Goal: Task Accomplishment & Management: Manage account settings

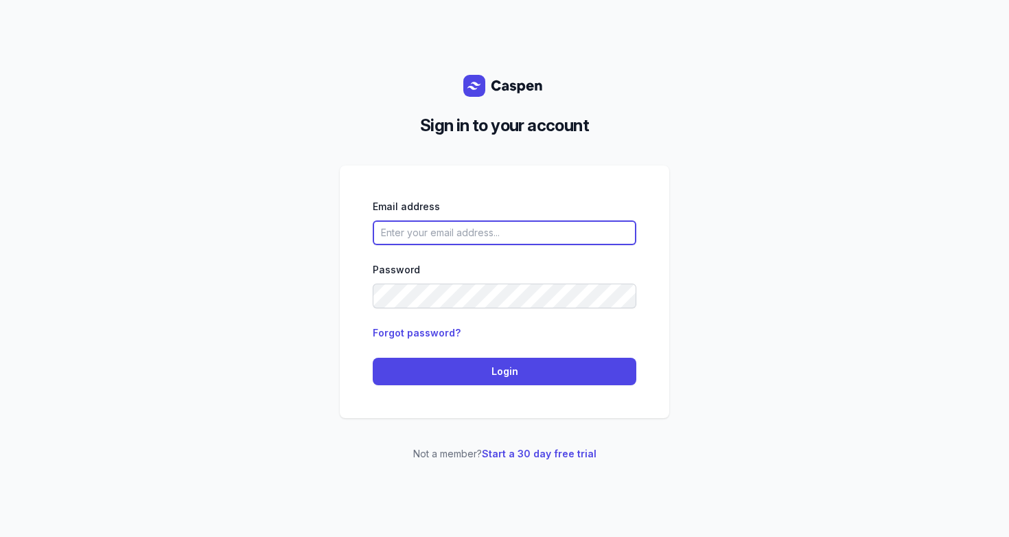
click at [499, 240] on input "email" at bounding box center [505, 232] width 264 height 25
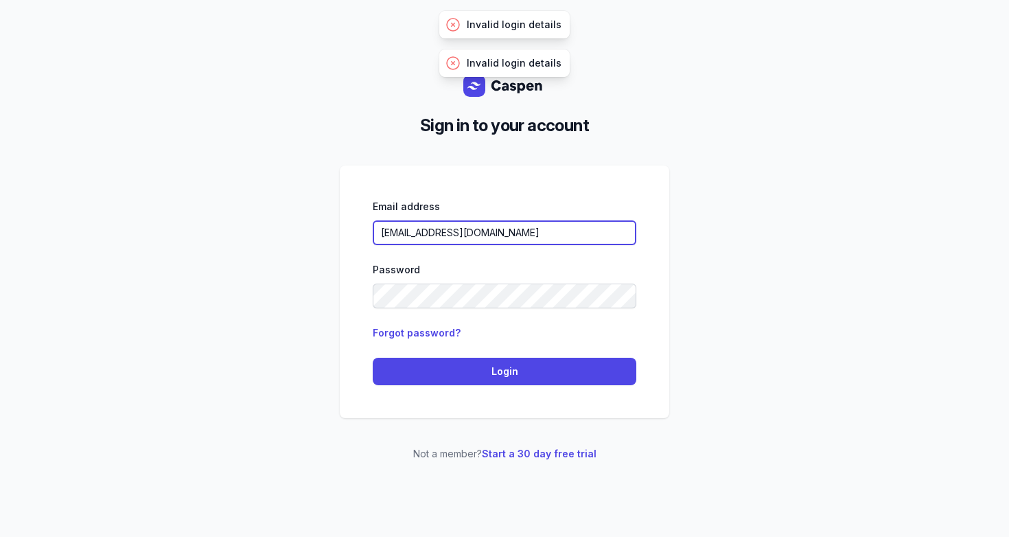
click at [572, 240] on input "[EMAIL_ADDRESS][DOMAIN_NAME]" at bounding box center [505, 232] width 264 height 25
drag, startPoint x: 573, startPoint y: 233, endPoint x: 444, endPoint y: 237, distance: 129.1
click at [444, 237] on input "shelby.wolf@clarityassessments.org" at bounding box center [505, 232] width 264 height 25
type input "[EMAIL_ADDRESS][DOMAIN_NAME]"
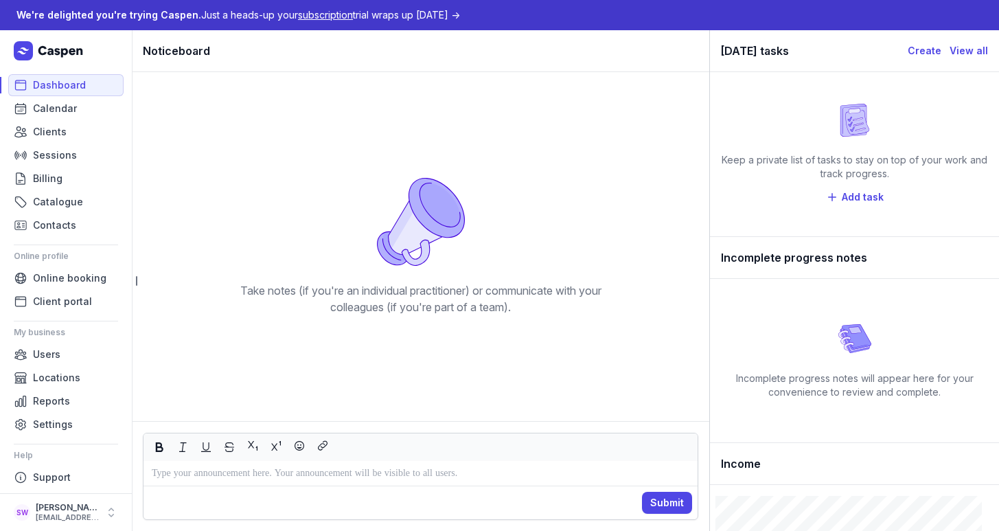
scroll to position [5, 0]
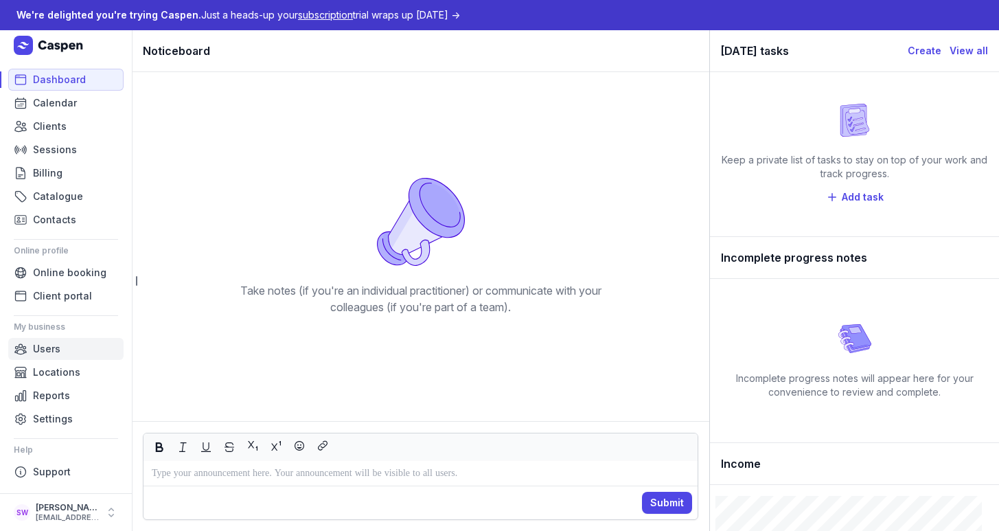
click at [58, 352] on span "Users" at bounding box center [46, 349] width 27 height 16
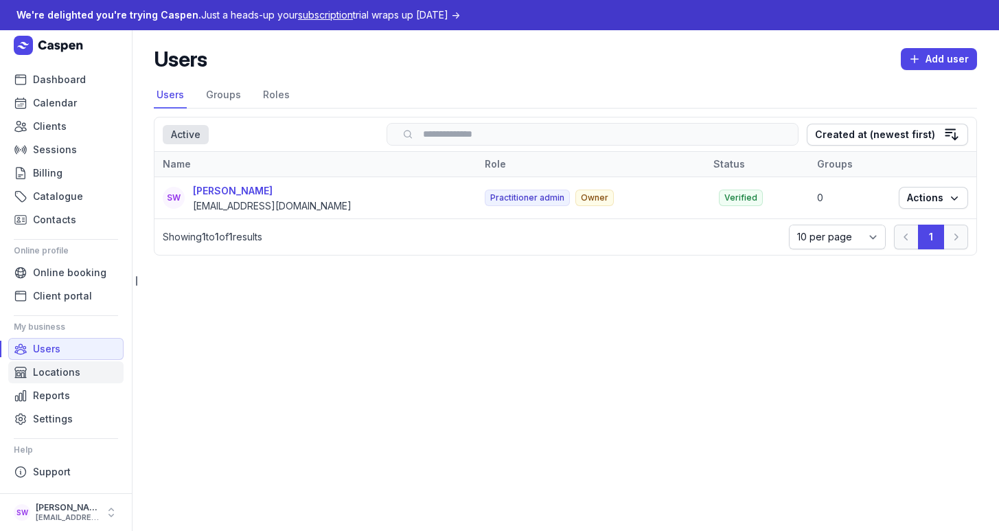
click at [89, 369] on link "Locations" at bounding box center [65, 372] width 115 height 22
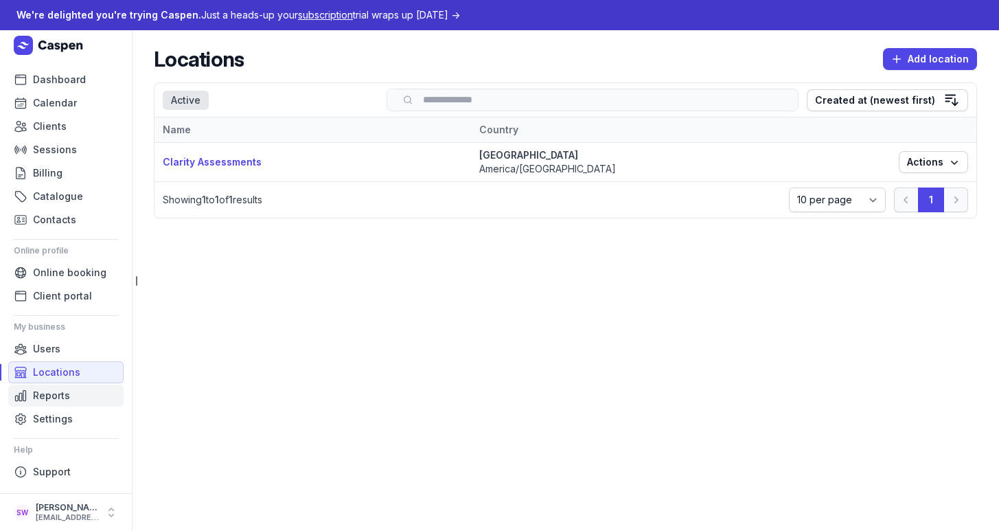
click at [80, 395] on link "Reports" at bounding box center [65, 395] width 115 height 22
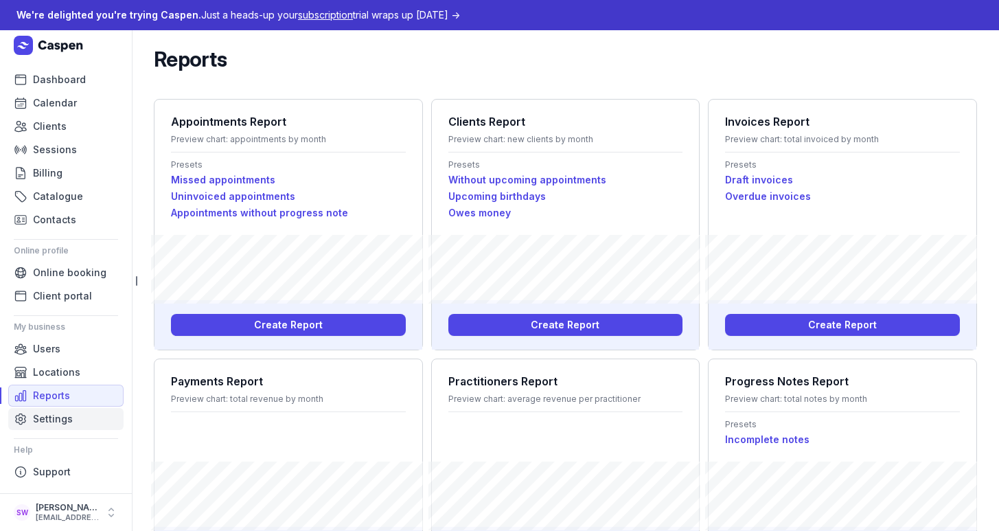
click at [69, 420] on span "Settings" at bounding box center [53, 419] width 40 height 16
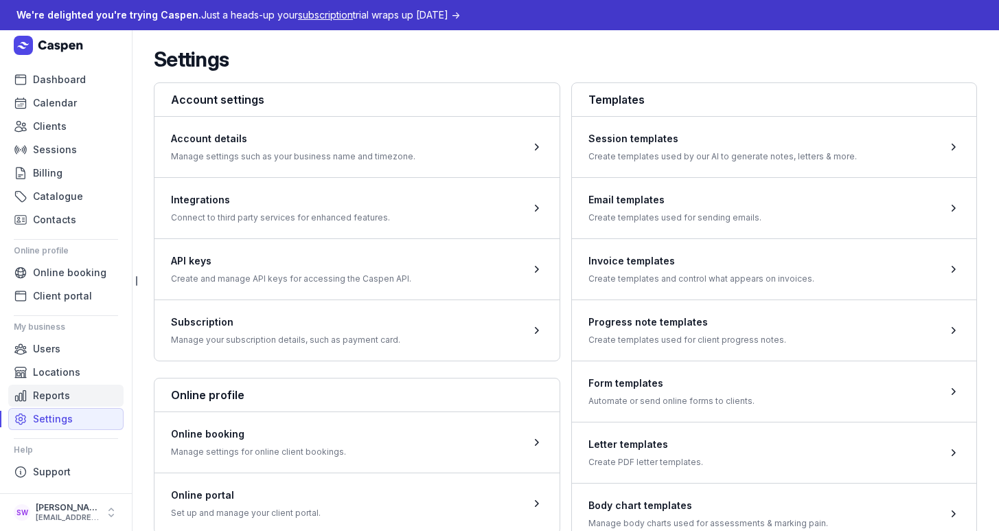
click at [71, 398] on link "Reports" at bounding box center [65, 395] width 115 height 22
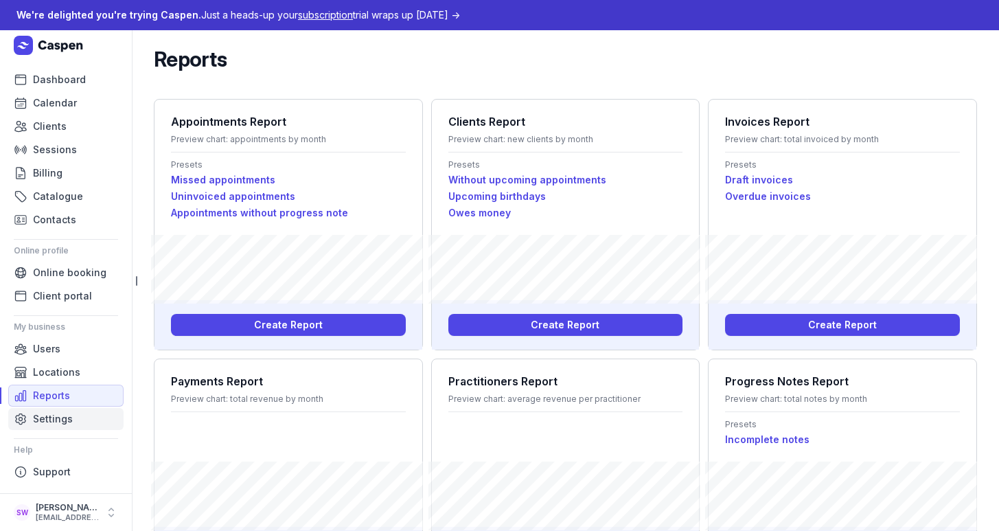
click at [74, 422] on link "Settings" at bounding box center [65, 419] width 115 height 22
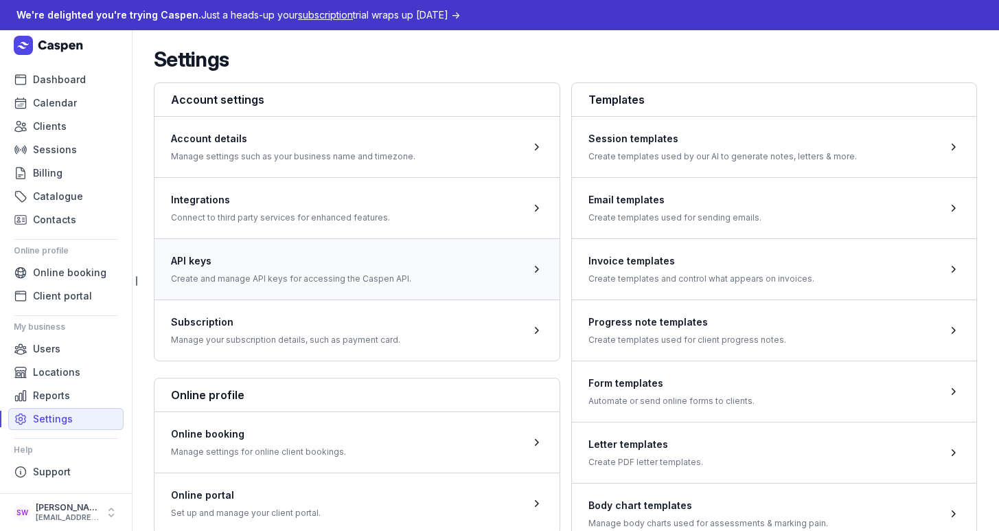
click at [331, 283] on span at bounding box center [356, 268] width 405 height 61
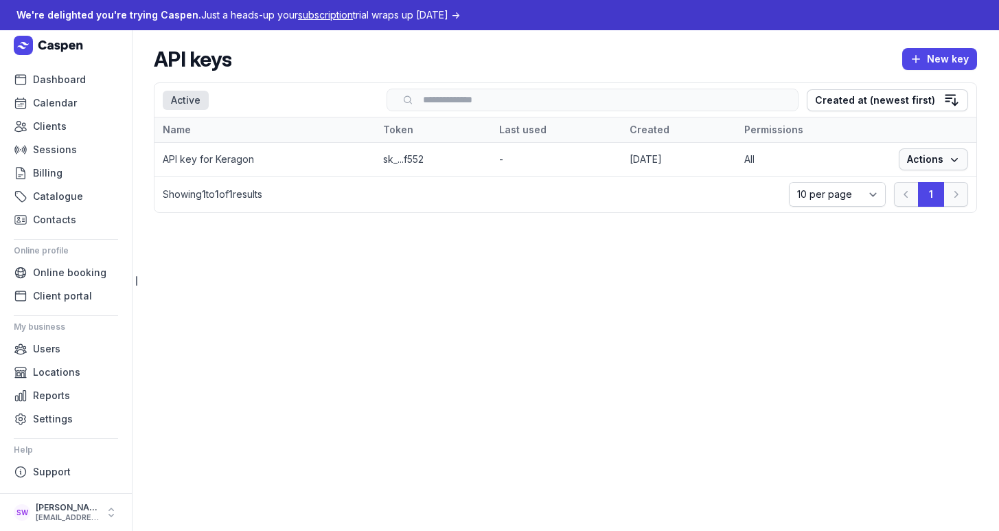
click at [940, 155] on span "Actions" at bounding box center [933, 159] width 53 height 16
click at [621, 162] on td "[DATE]" at bounding box center [678, 160] width 115 height 34
click at [227, 159] on td "API key for Keragon" at bounding box center [264, 160] width 220 height 34
click at [923, 167] on span "Actions" at bounding box center [933, 159] width 53 height 16
click at [628, 159] on td "[DATE]" at bounding box center [678, 160] width 115 height 34
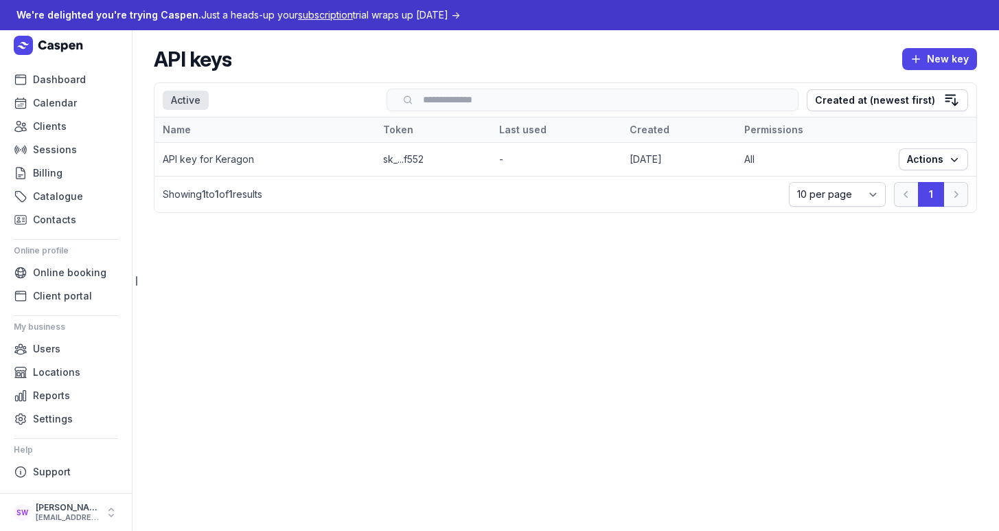
click at [379, 156] on td "sk_...f552" at bounding box center [433, 160] width 116 height 34
click at [209, 156] on td "API key for Keragon" at bounding box center [264, 160] width 220 height 34
click at [209, 155] on td "API key for Keragon" at bounding box center [264, 160] width 220 height 34
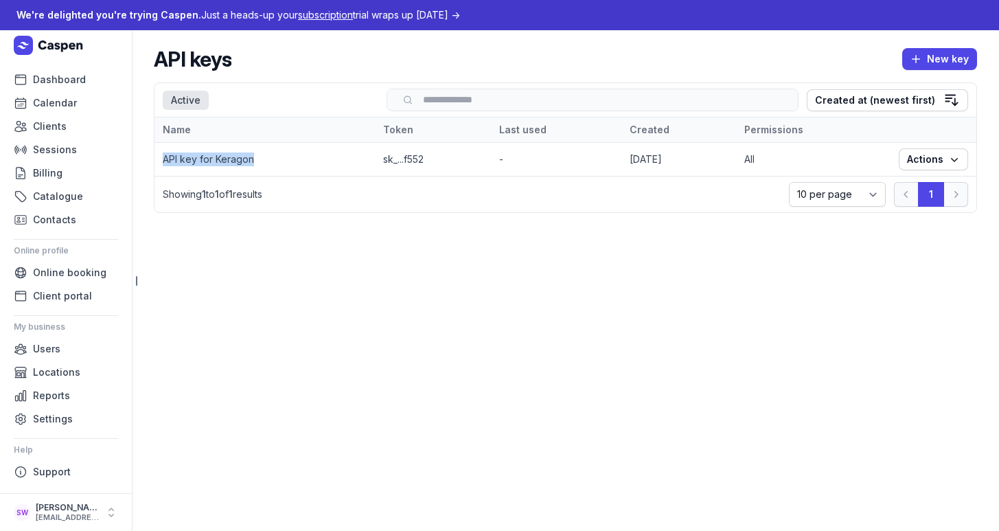
click at [209, 155] on td "API key for Keragon" at bounding box center [264, 160] width 220 height 34
click at [440, 148] on td "sk_...f552" at bounding box center [433, 160] width 116 height 34
click at [421, 150] on td "sk_...f552" at bounding box center [433, 160] width 116 height 34
click at [404, 159] on td "sk_...f552" at bounding box center [433, 160] width 116 height 34
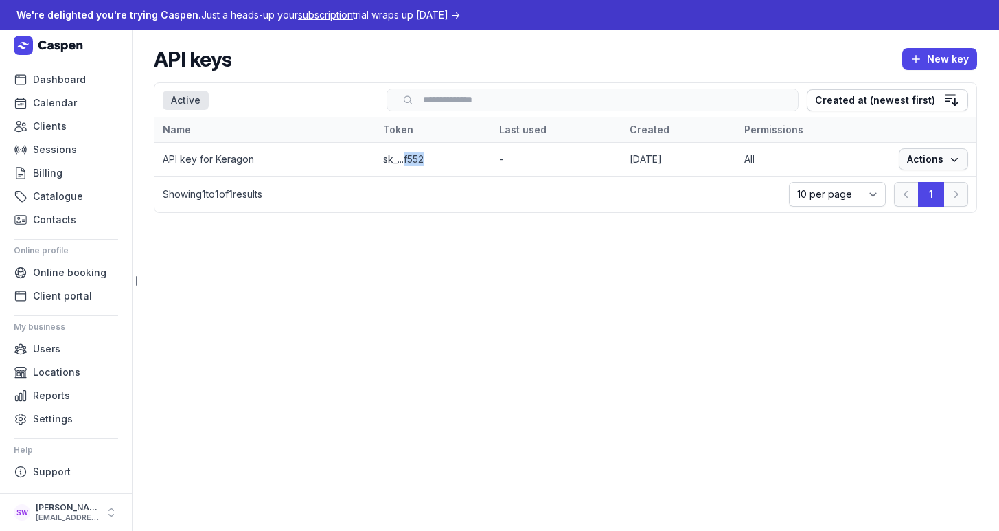
click at [965, 168] on button "Actions" at bounding box center [933, 159] width 69 height 22
click at [915, 187] on button "Rotate key" at bounding box center [891, 186] width 154 height 19
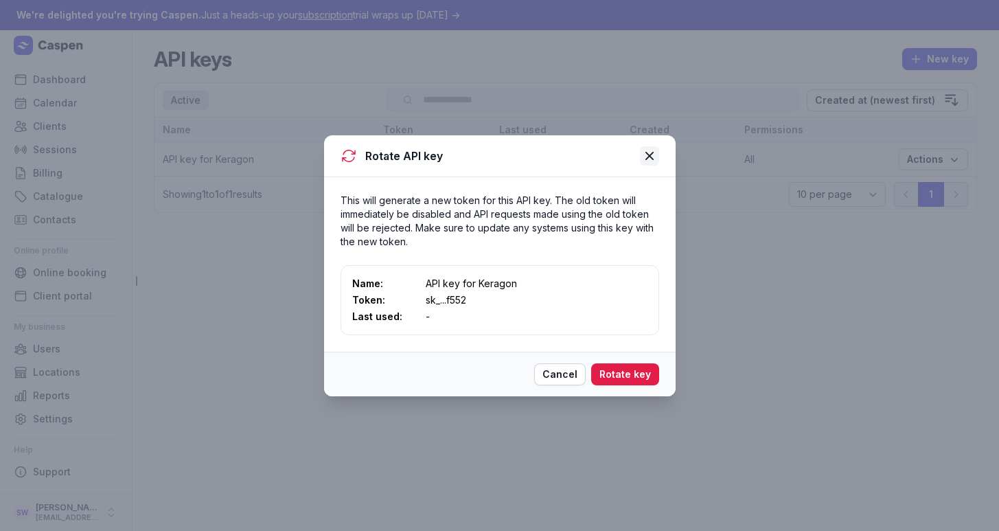
click at [656, 158] on icon at bounding box center [649, 156] width 16 height 16
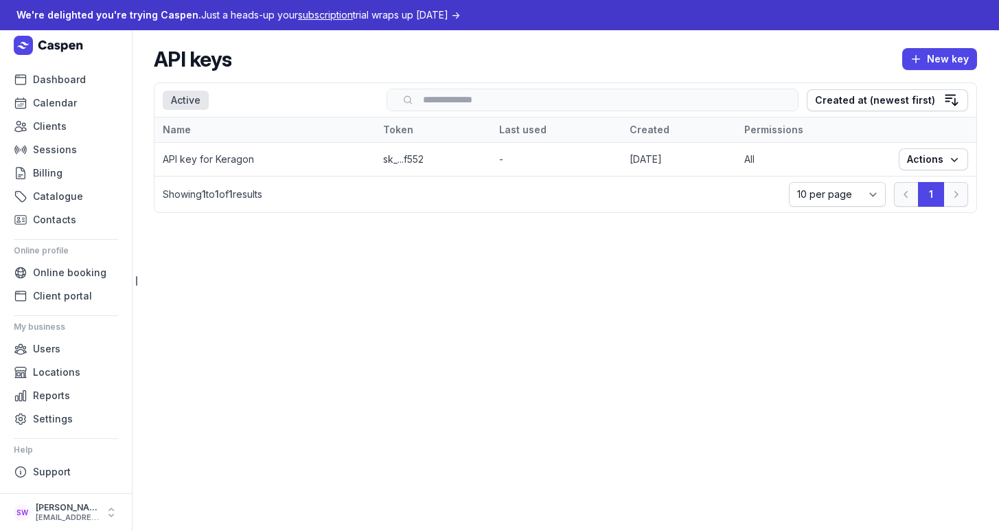
click at [395, 161] on td "sk_...f552" at bounding box center [433, 160] width 116 height 34
click at [723, 362] on main "API keys New key Select a tab Active Active Search Created at (newest first) Na…" at bounding box center [565, 280] width 867 height 500
click at [38, 463] on span "Support" at bounding box center [52, 471] width 38 height 16
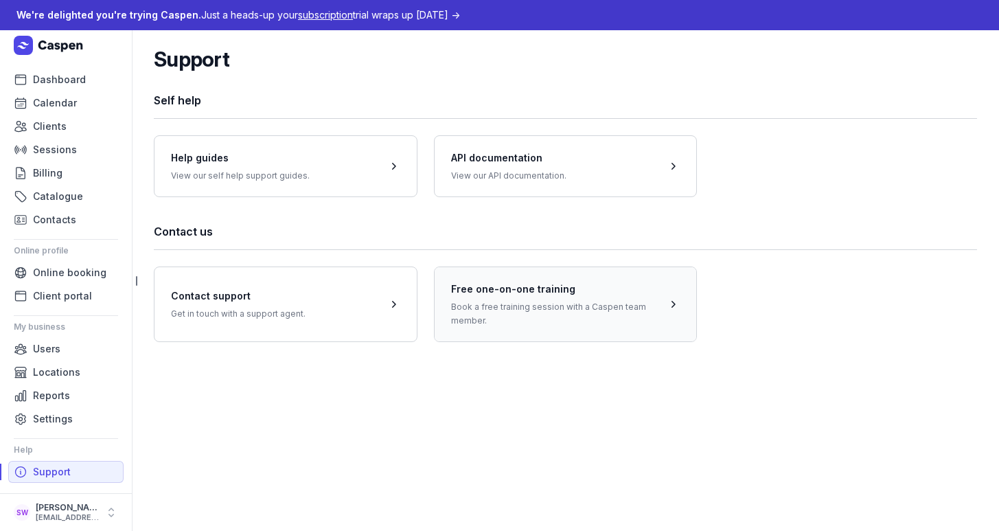
click at [552, 317] on span at bounding box center [566, 303] width 262 height 75
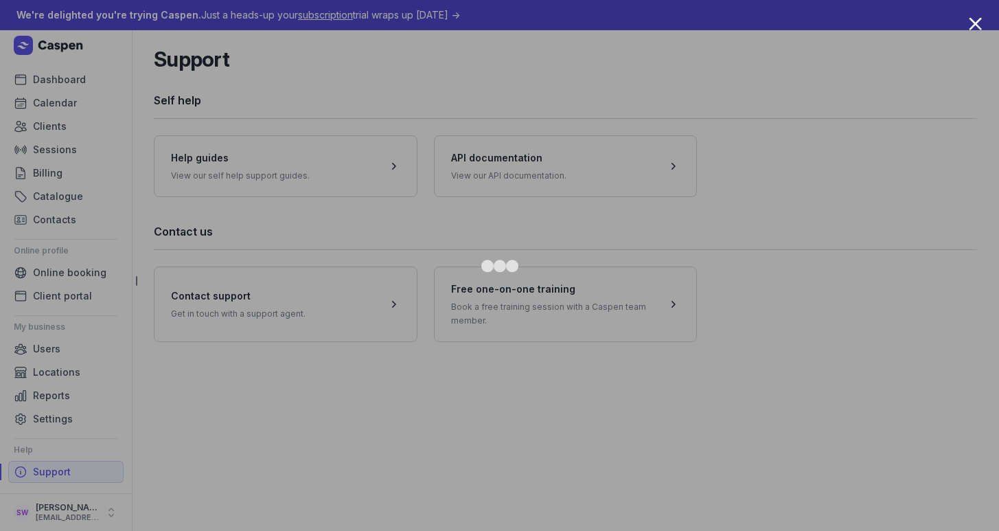
click at [859, 141] on div at bounding box center [499, 265] width 999 height 531
